Goal: Task Accomplishment & Management: Complete application form

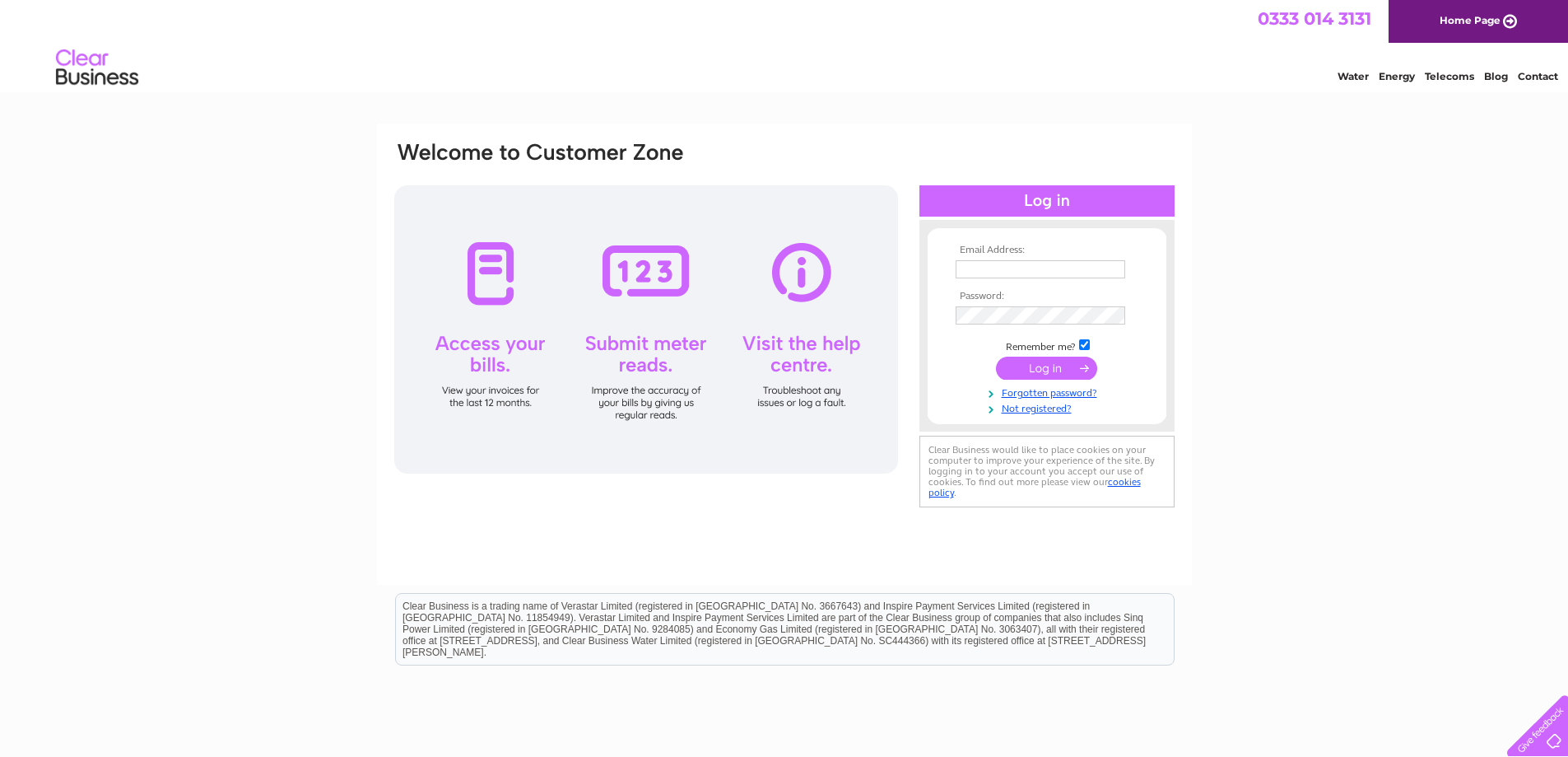
type input "fredatdovecote@yahoo.com"
click at [1016, 200] on div at bounding box center [1047, 201] width 256 height 31
click at [1073, 370] on input "submit" at bounding box center [1046, 368] width 102 height 23
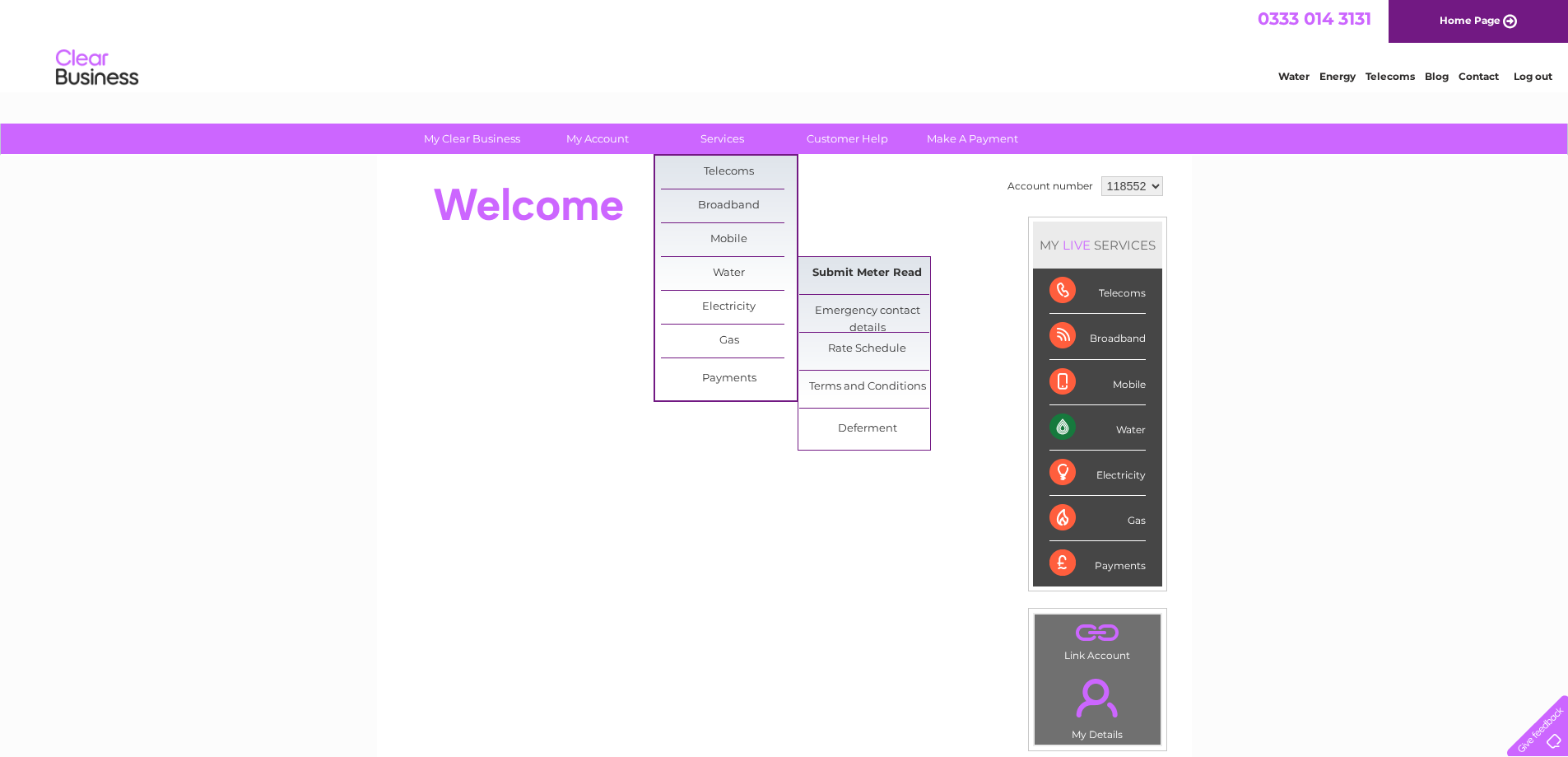
click at [859, 272] on link "Submit Meter Read" at bounding box center [867, 273] width 136 height 33
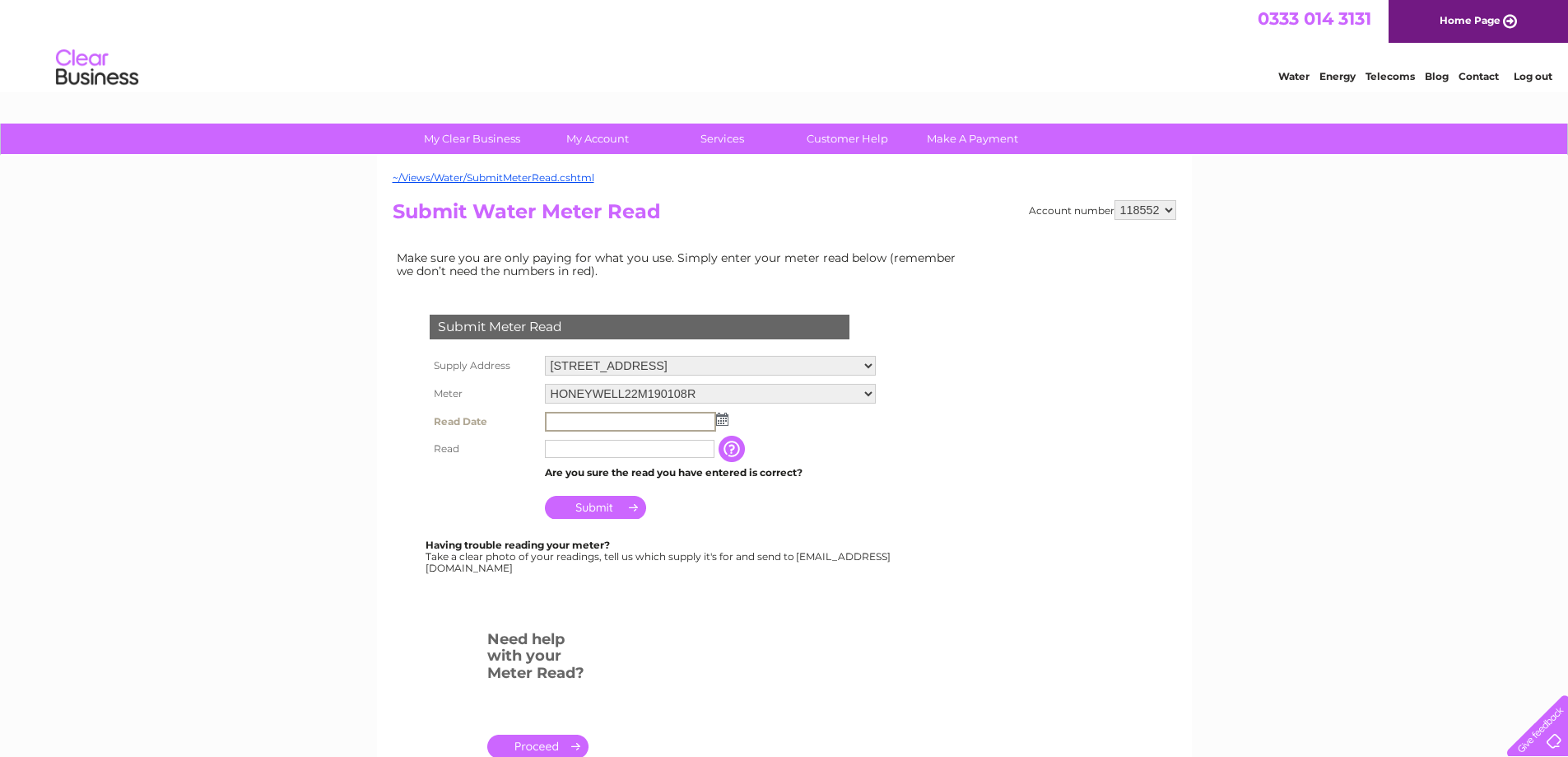
click at [658, 419] on input "text" at bounding box center [630, 422] width 171 height 20
click at [684, 424] on input "text" at bounding box center [630, 422] width 171 height 20
click at [590, 423] on input "text" at bounding box center [630, 422] width 171 height 20
click at [724, 419] on img at bounding box center [722, 419] width 12 height 13
click at [645, 491] on link "1" at bounding box center [638, 491] width 27 height 16
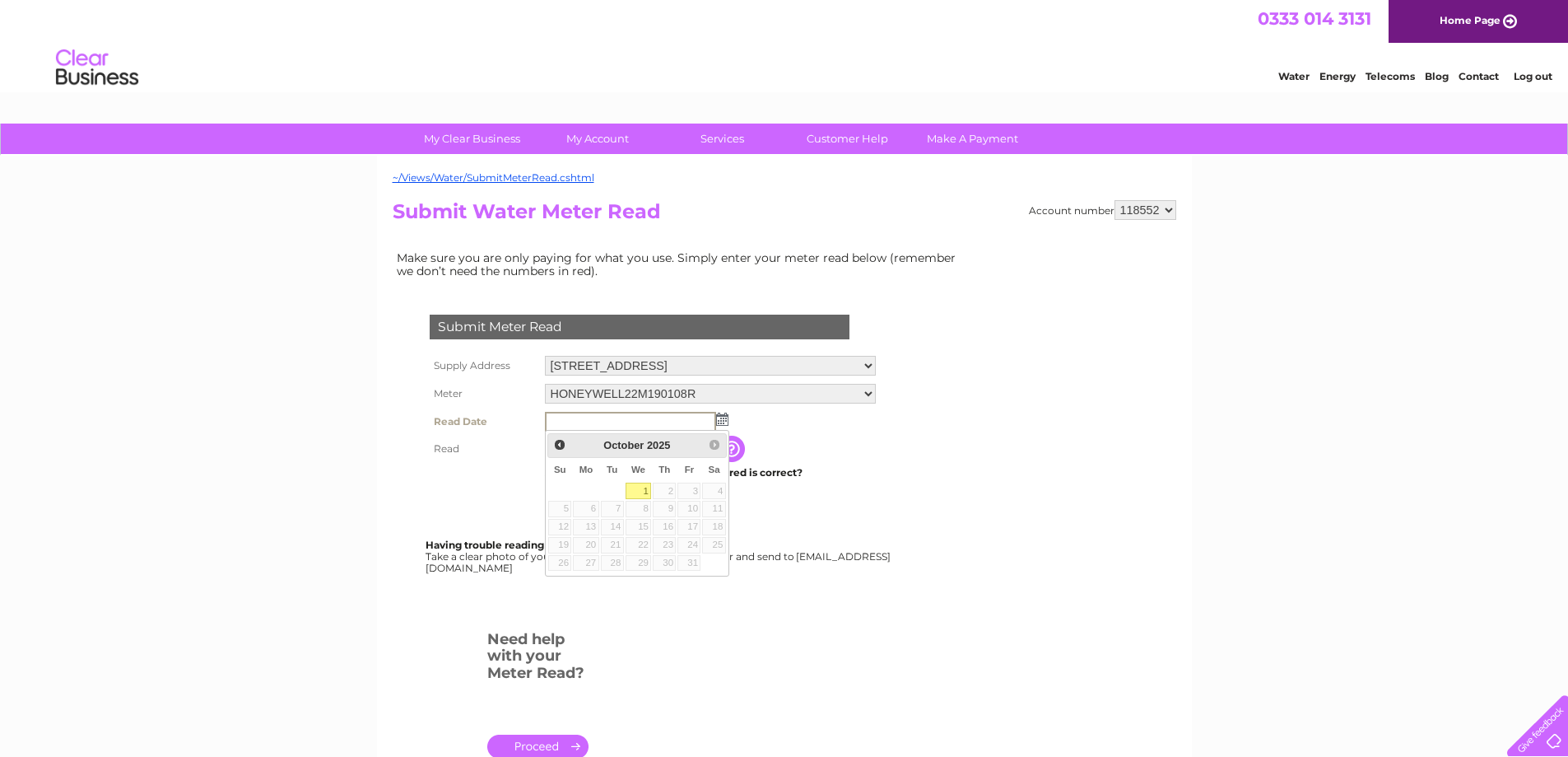
type input "[DATE]"
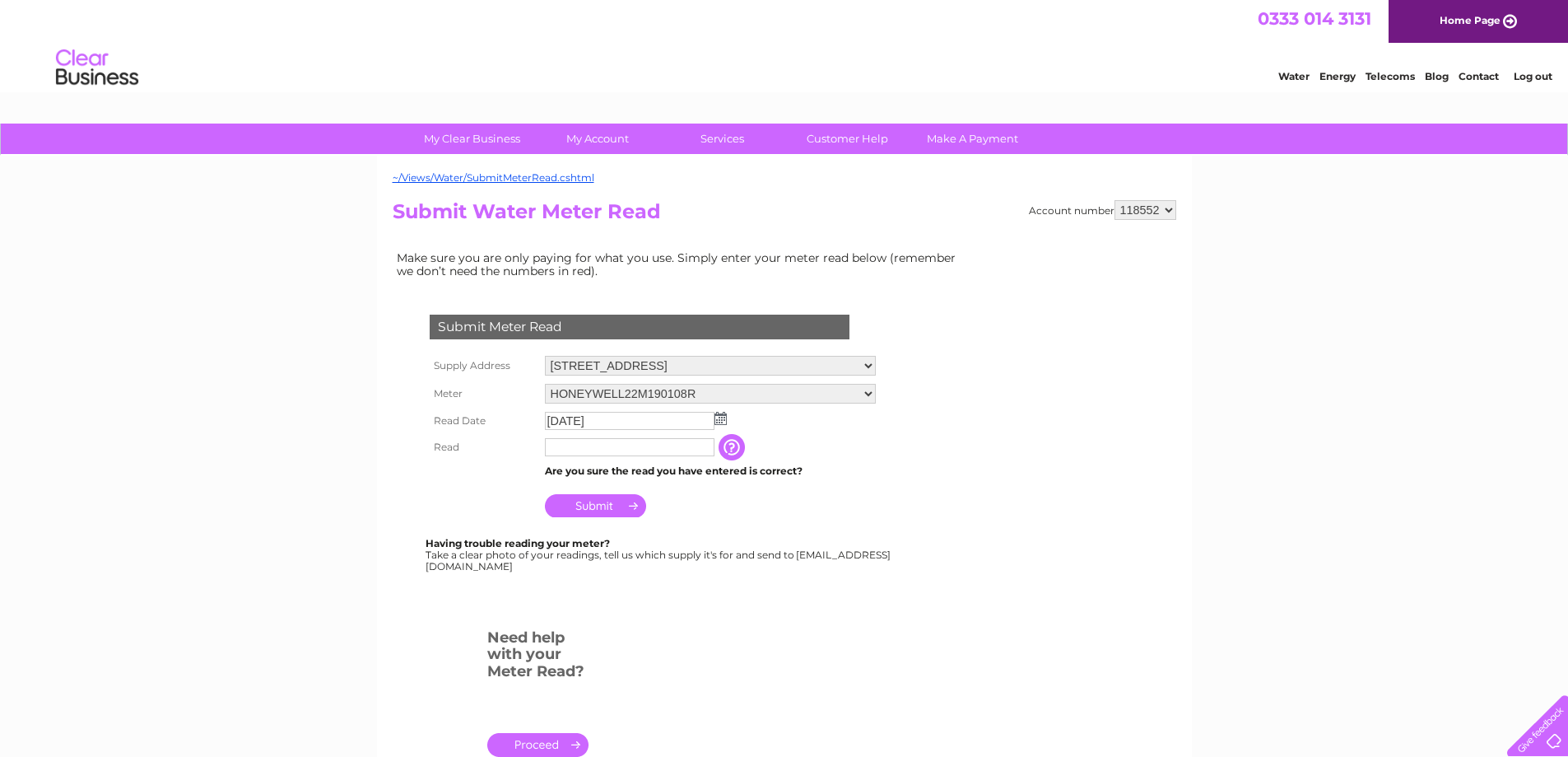
click at [614, 445] on input "text" at bounding box center [629, 447] width 169 height 18
type input "6274"
click at [614, 509] on input "Submit" at bounding box center [595, 505] width 102 height 23
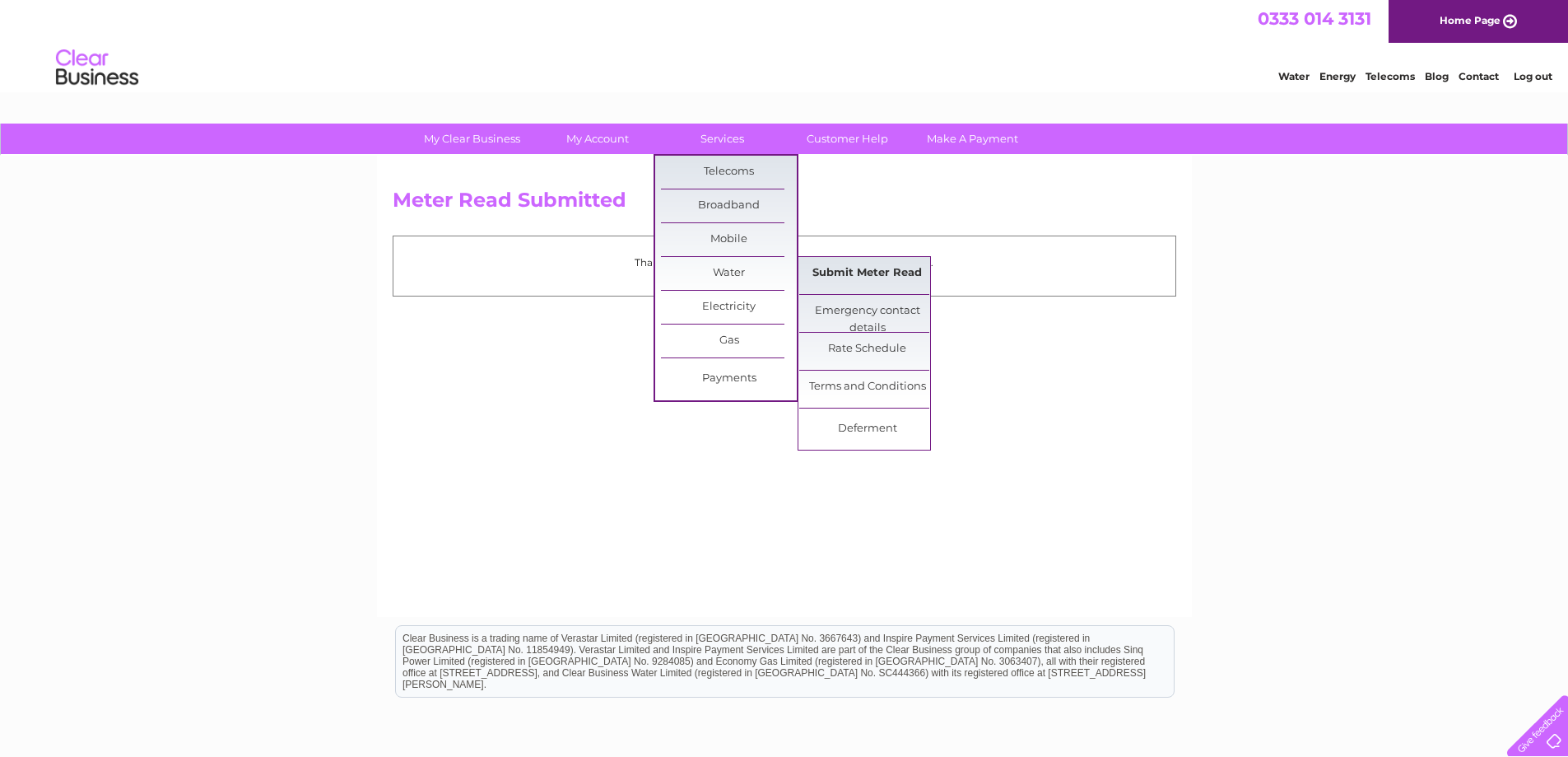
click at [862, 270] on link "Submit Meter Read" at bounding box center [867, 273] width 136 height 33
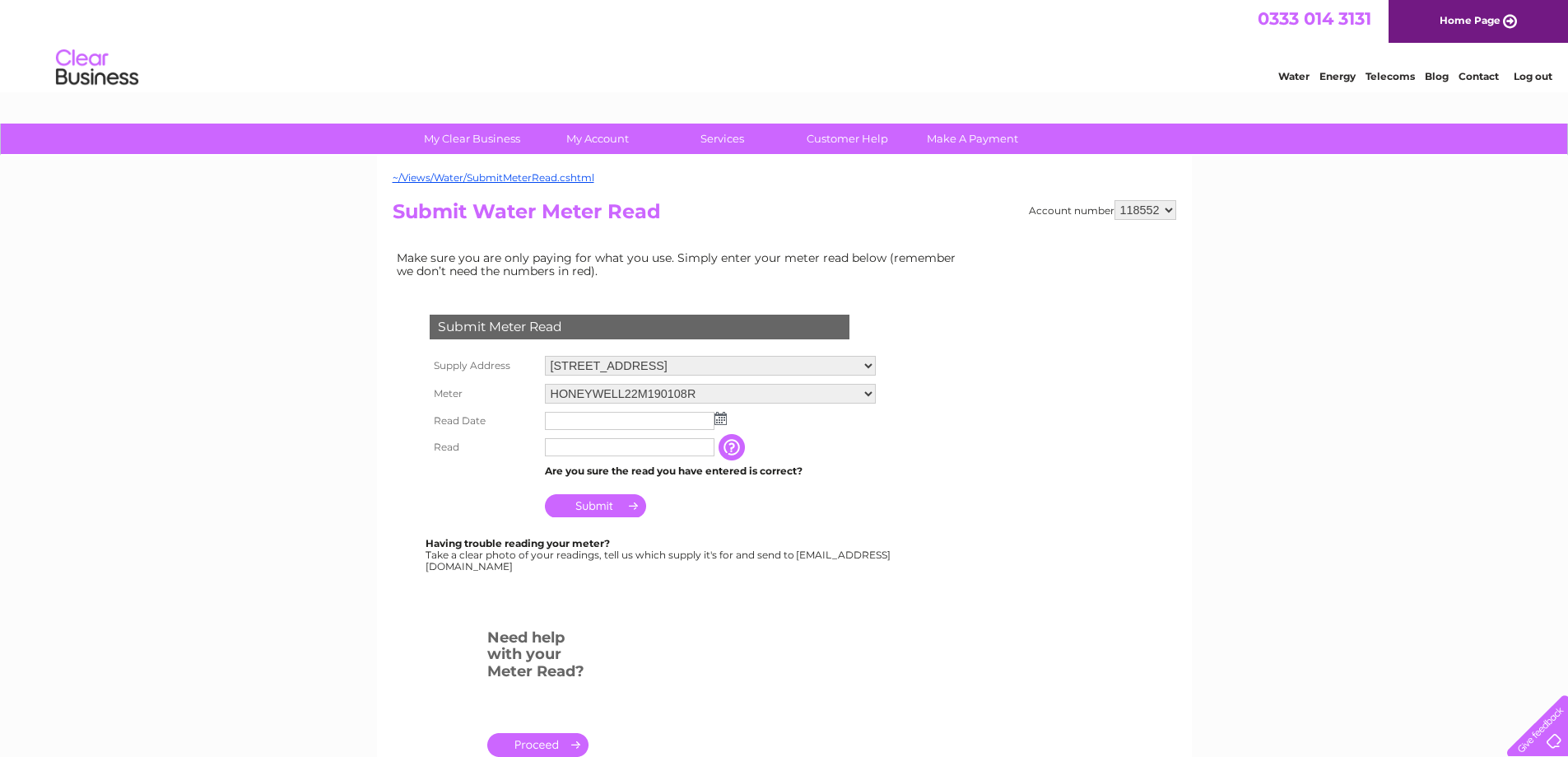
click at [842, 373] on select "[STREET_ADDRESS]" at bounding box center [710, 366] width 331 height 20
select select "536838"
click at [545, 356] on select "Elwick Hall, Dovecote Farm , Elwick, Hartlepool, TS27 3EJ Avenue Farm, Dovecote…" at bounding box center [710, 366] width 331 height 21
click at [720, 422] on img at bounding box center [720, 418] width 12 height 13
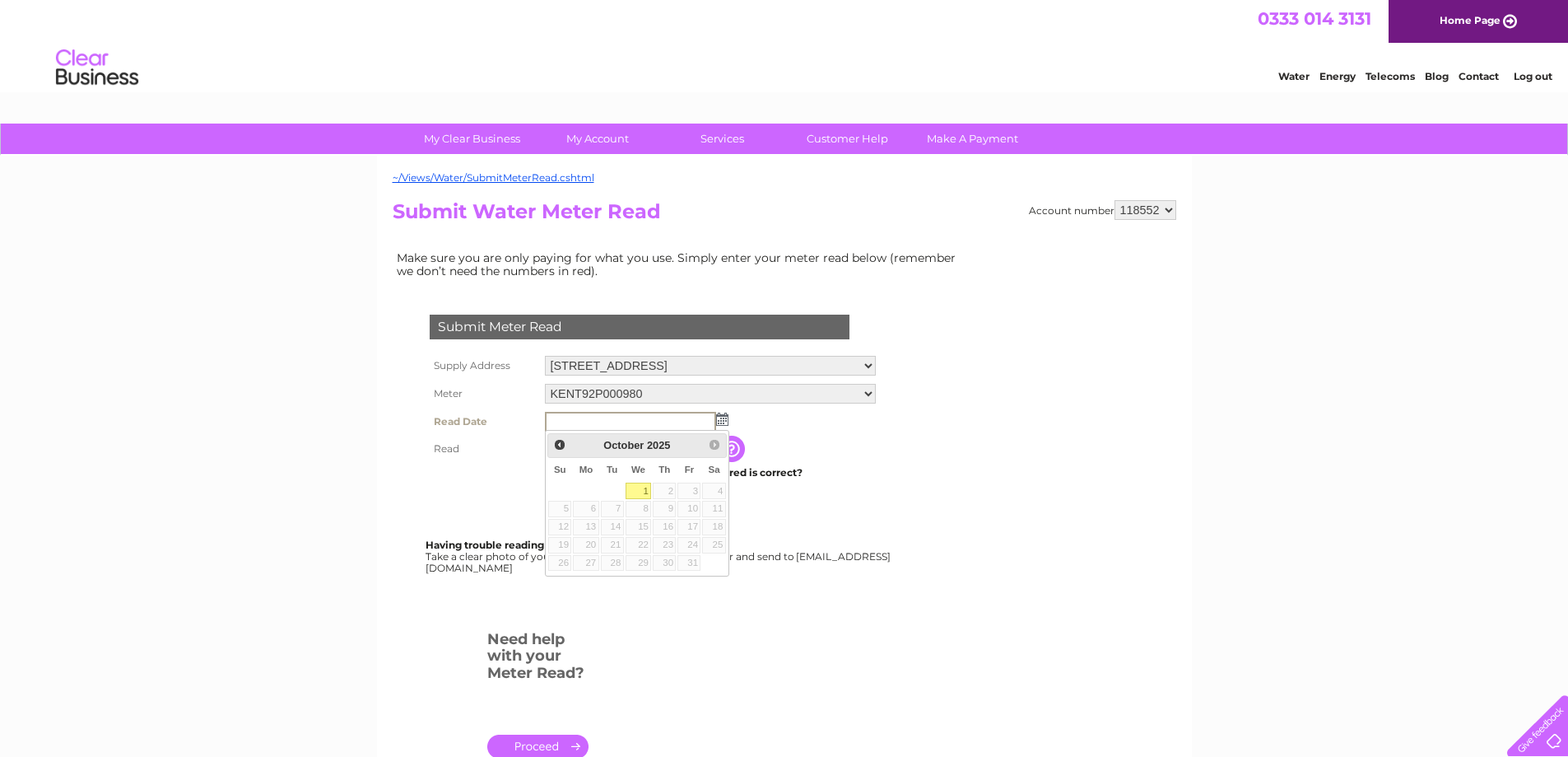
click at [647, 493] on link "1" at bounding box center [638, 491] width 27 height 16
type input "[DATE]"
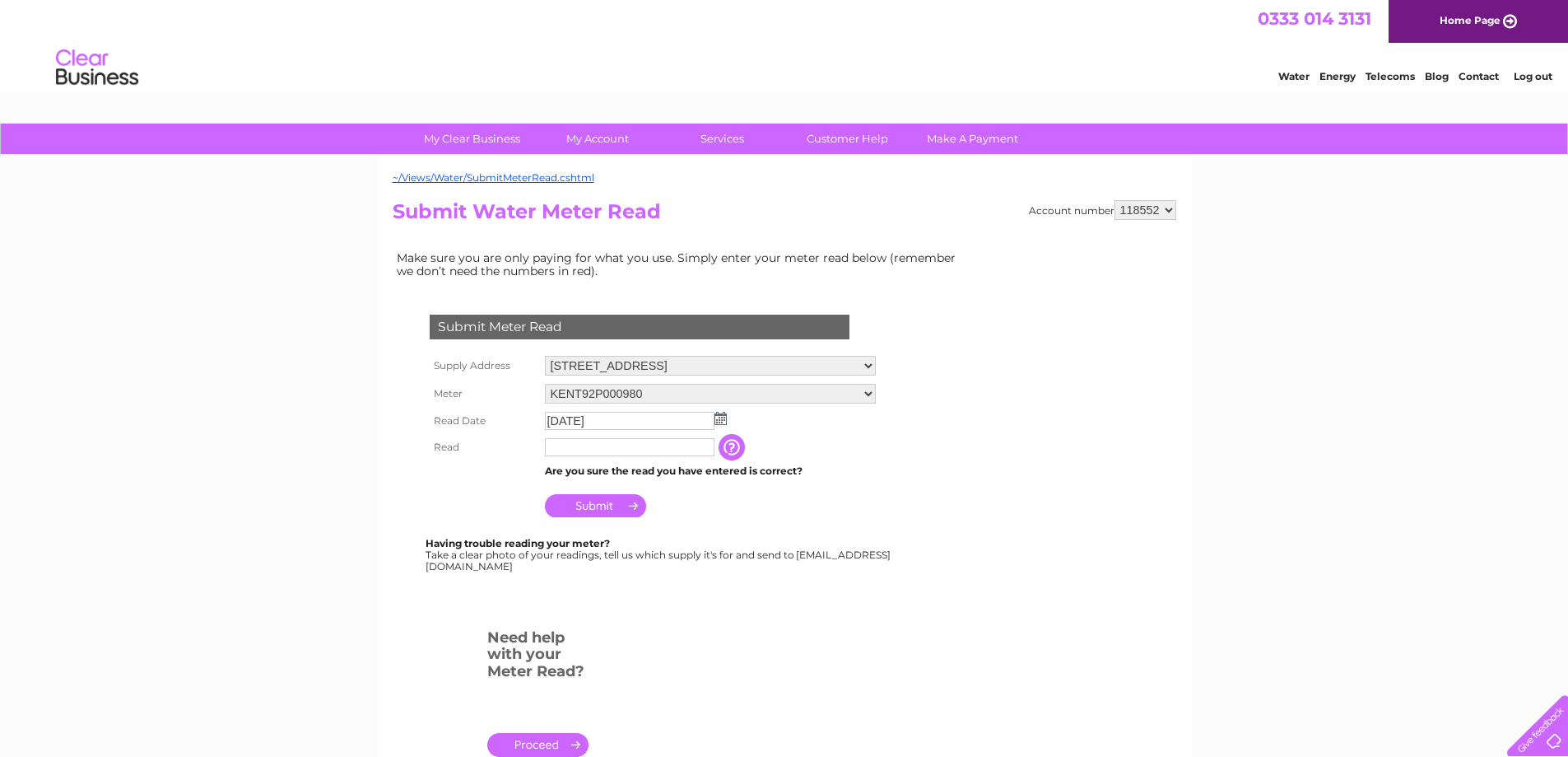
click at [622, 449] on input "text" at bounding box center [629, 447] width 169 height 18
type input "5950"
click at [613, 502] on input "Submit" at bounding box center [595, 507] width 102 height 23
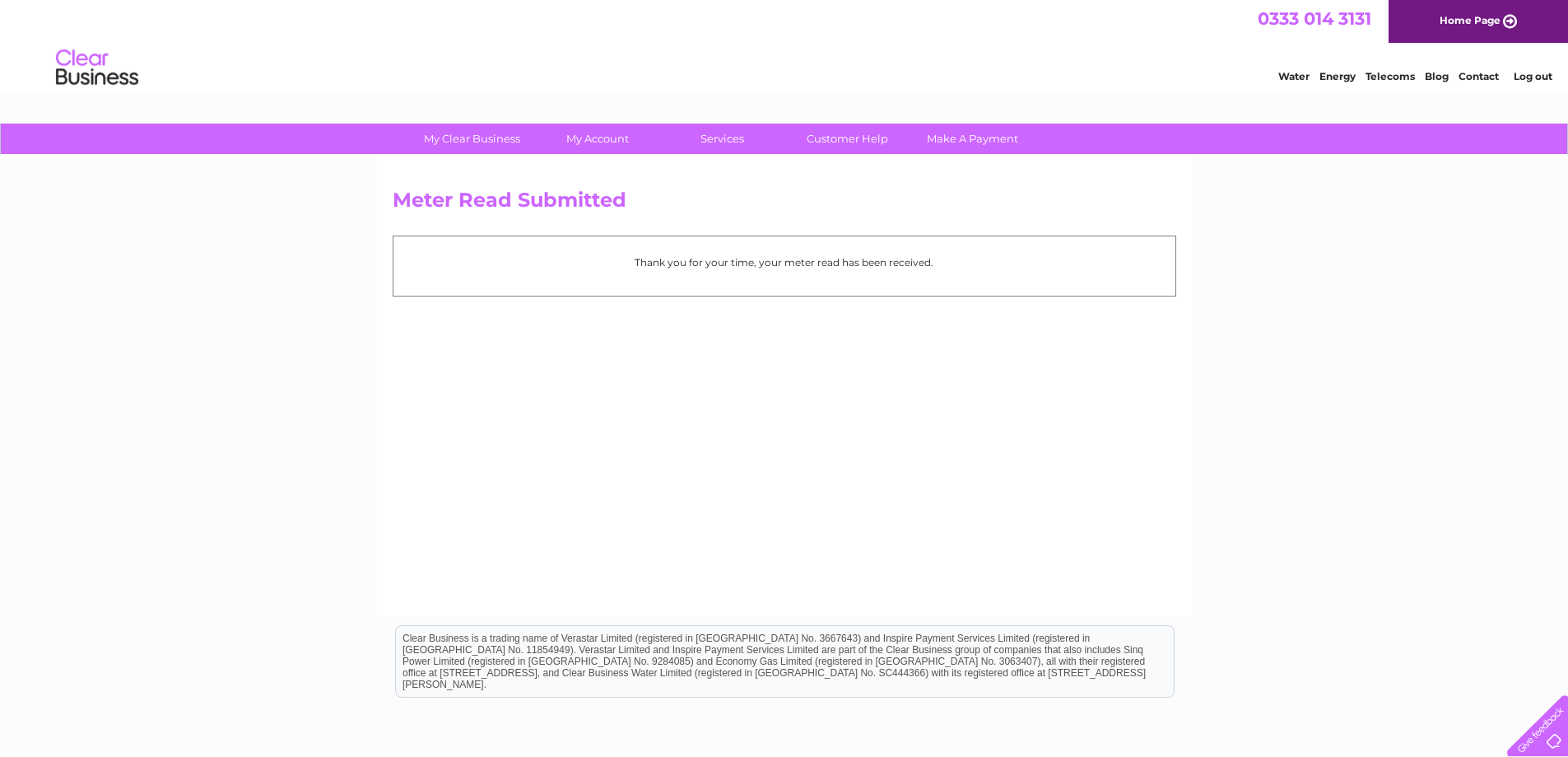
click at [1493, 368] on div "My Clear Business Login Details My Details My Preferences Link Account My Accou…" at bounding box center [784, 511] width 1568 height 775
